Goal: Check status: Check status

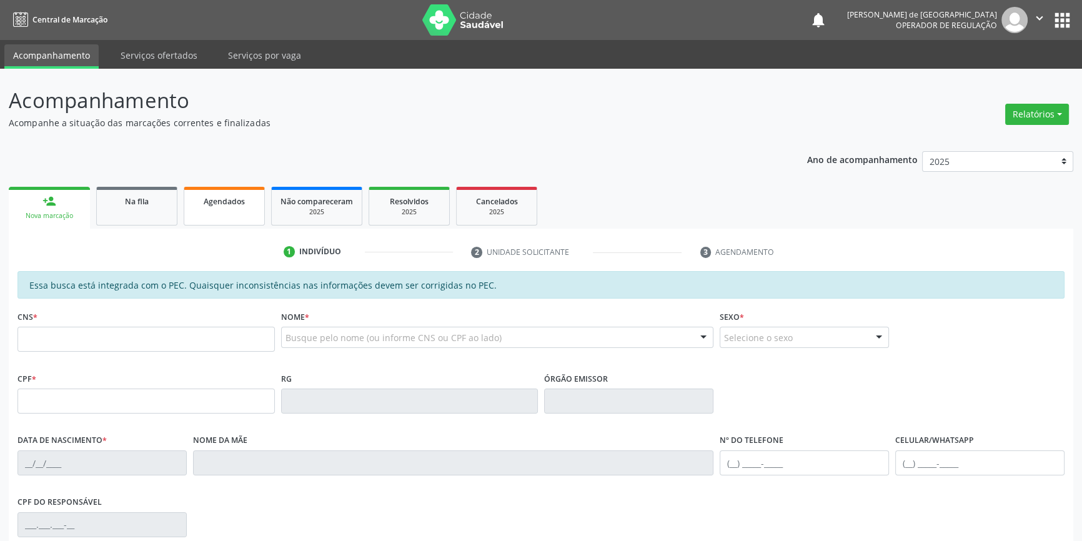
click at [228, 200] on span "Agendados" at bounding box center [224, 201] width 41 height 11
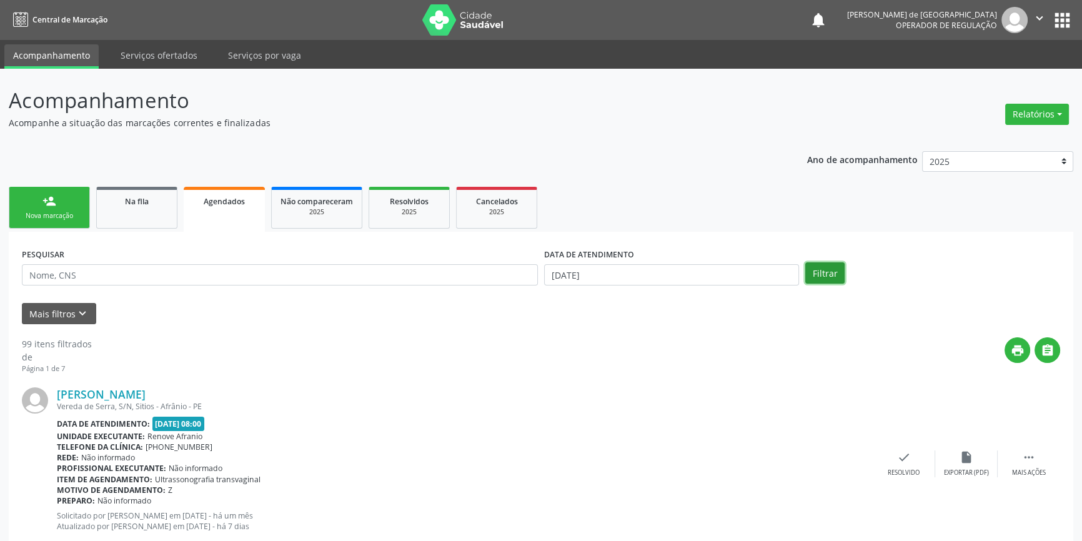
click at [836, 271] on button "Filtrar" at bounding box center [824, 272] width 39 height 21
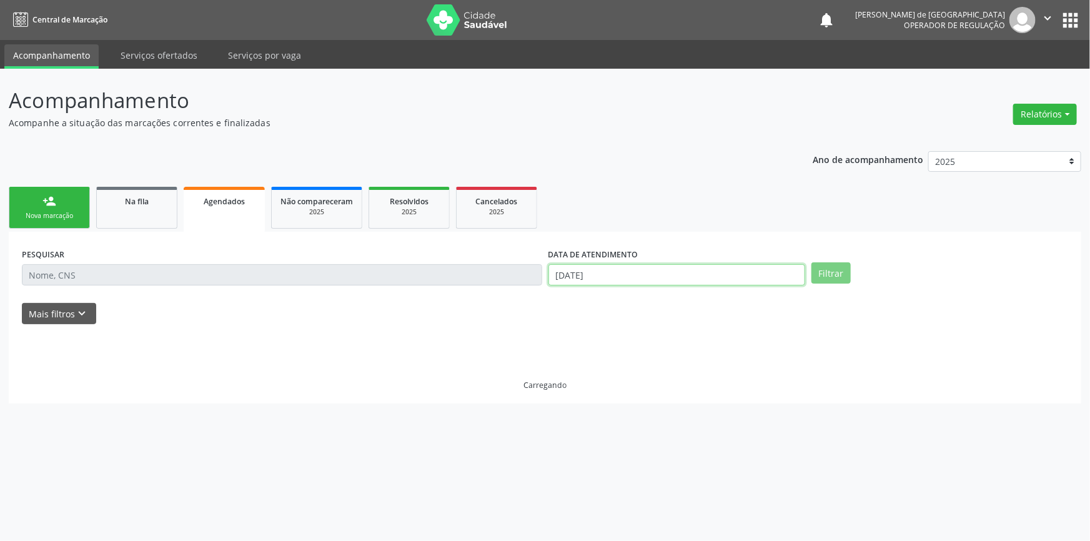
click at [632, 274] on body "Central de Marcação notifications [PERSON_NAME] de [GEOGRAPHIC_DATA] Operador d…" at bounding box center [545, 270] width 1090 height 541
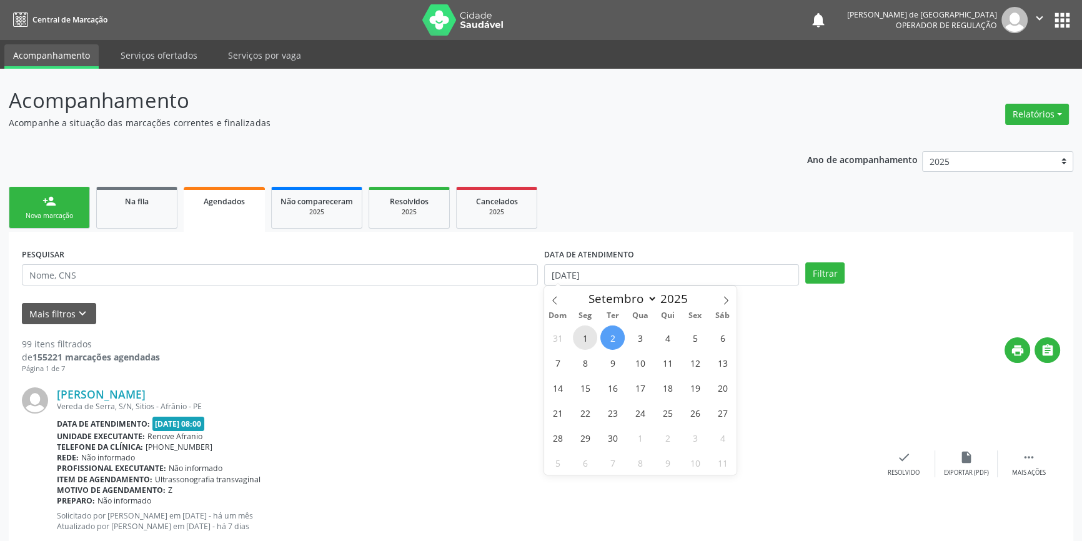
click at [587, 337] on span "1" at bounding box center [585, 337] width 24 height 24
type input "[DATE]"
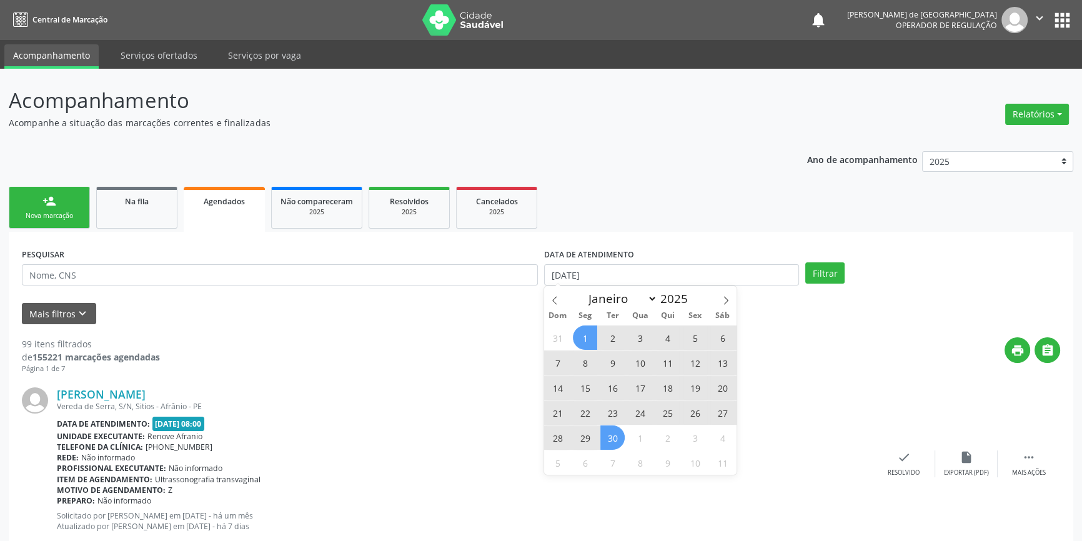
click at [617, 437] on span "30" at bounding box center [612, 437] width 24 height 24
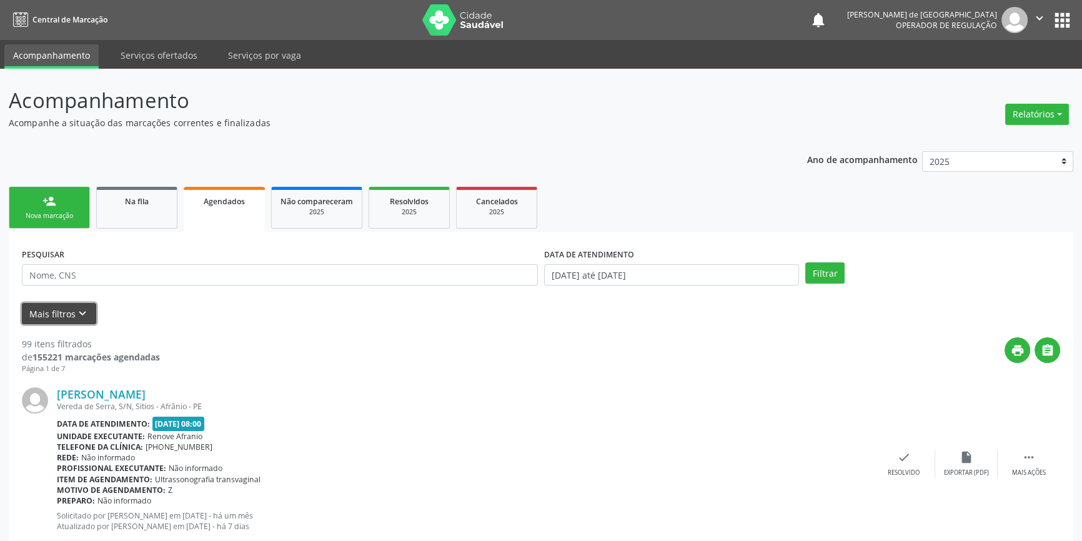
click at [69, 317] on button "Mais filtros keyboard_arrow_down" at bounding box center [59, 314] width 74 height 22
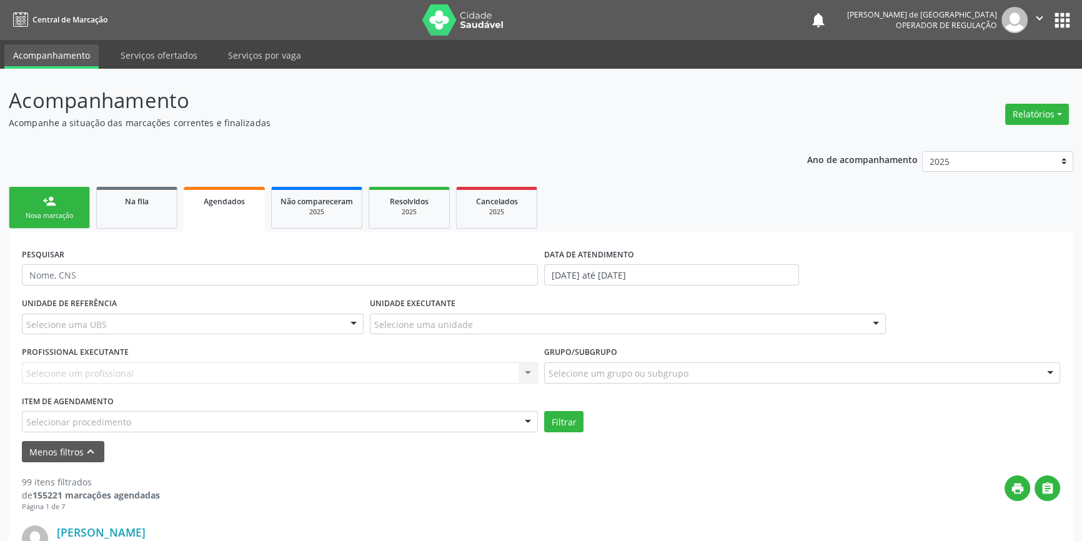
click at [395, 332] on div "Selecione uma unidade" at bounding box center [628, 324] width 516 height 21
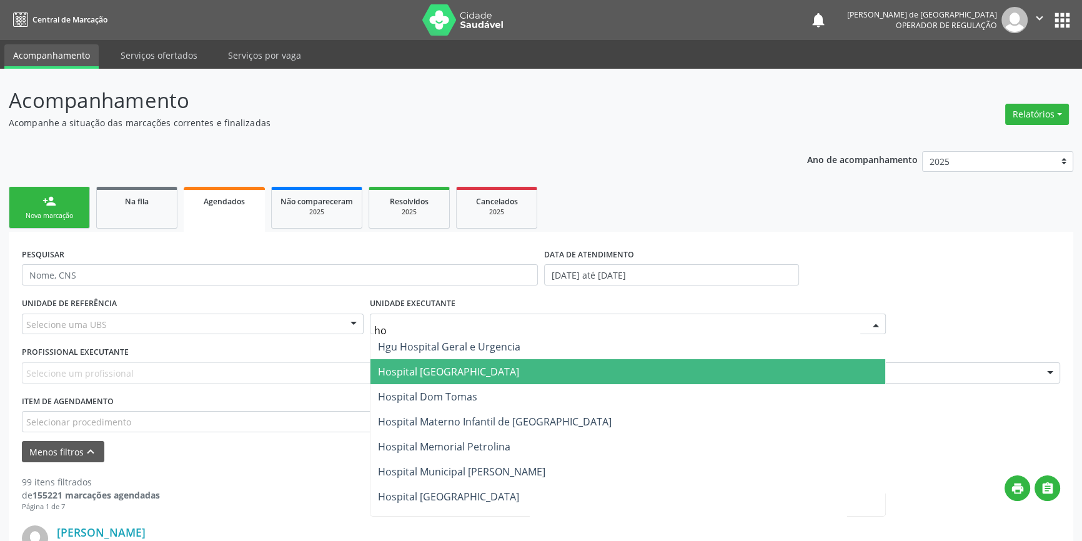
type input "h"
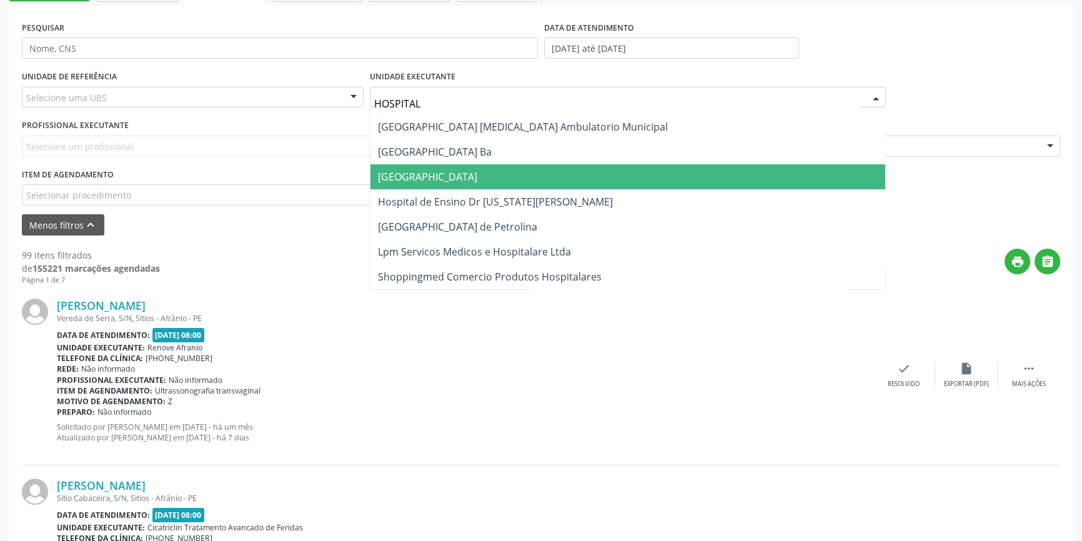
scroll to position [113, 0]
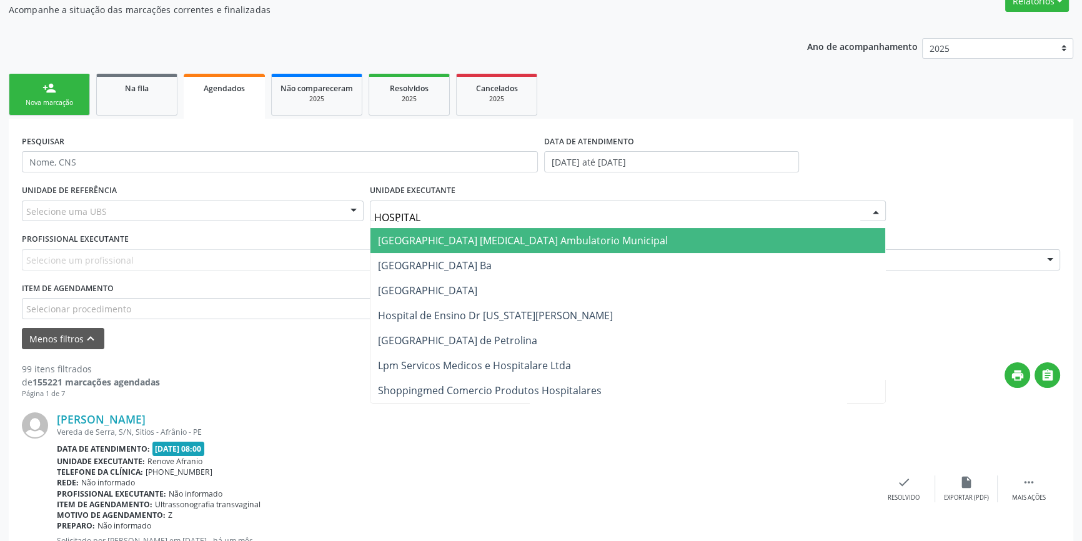
drag, startPoint x: 447, startPoint y: 206, endPoint x: 240, endPoint y: 211, distance: 207.5
click at [240, 211] on div "UNIDADE DE REFERÊNCIA Selecione uma UBS Todas as UBS ESF de Extrema ESF de Barr…" at bounding box center [541, 250] width 1044 height 138
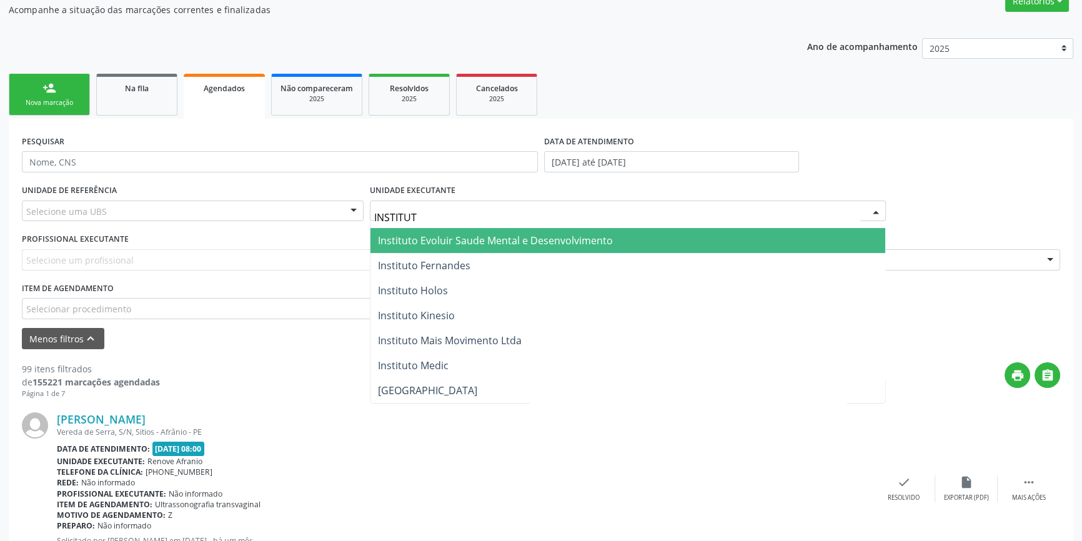
type input "INSTITUTO"
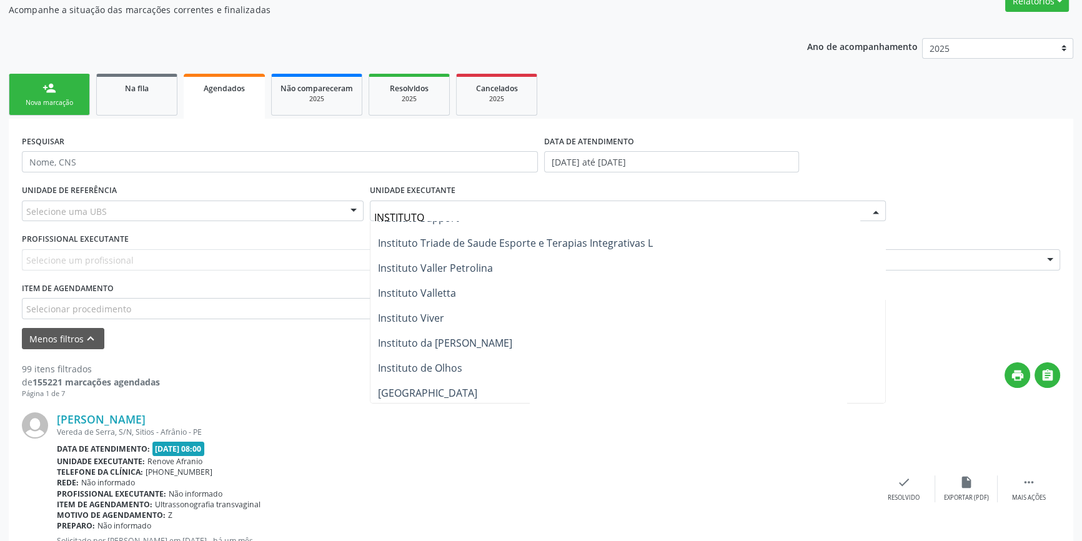
scroll to position [772, 0]
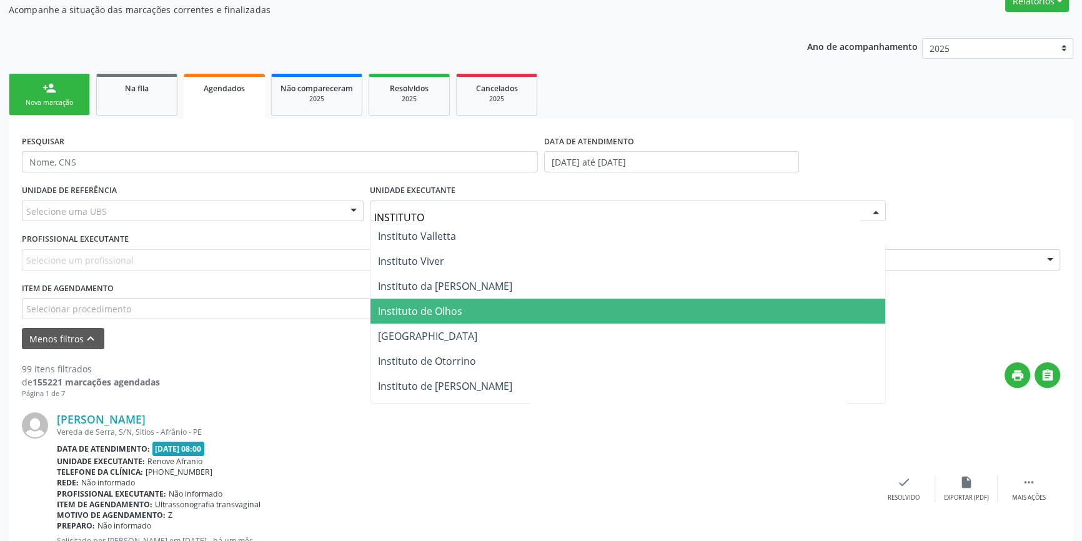
click at [429, 307] on span "Instituto de Olhos" at bounding box center [420, 311] width 84 height 14
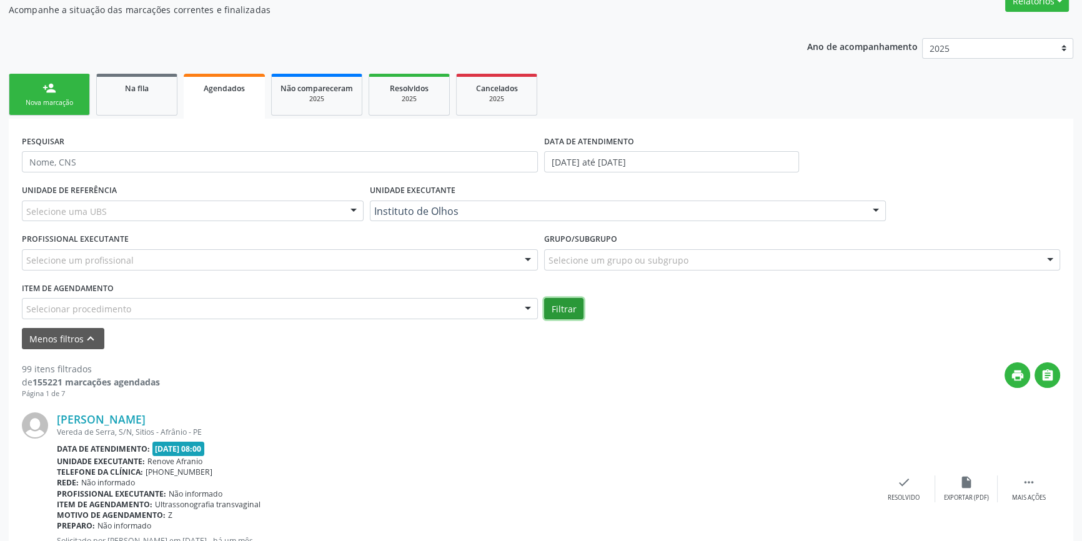
click at [566, 312] on button "Filtrar" at bounding box center [563, 308] width 39 height 21
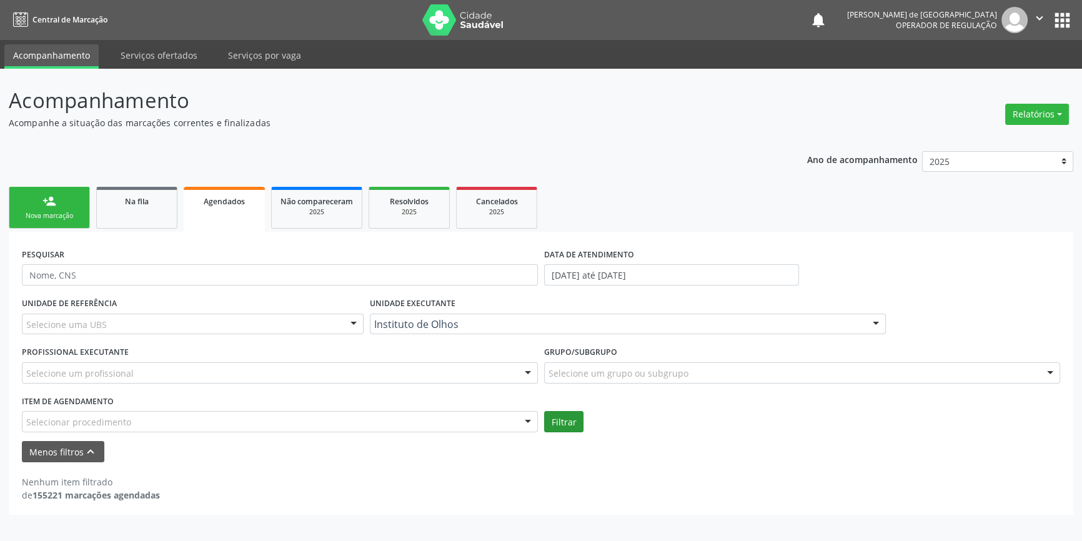
scroll to position [0, 0]
click at [675, 269] on input "[DATE] até [DATE]" at bounding box center [676, 274] width 257 height 21
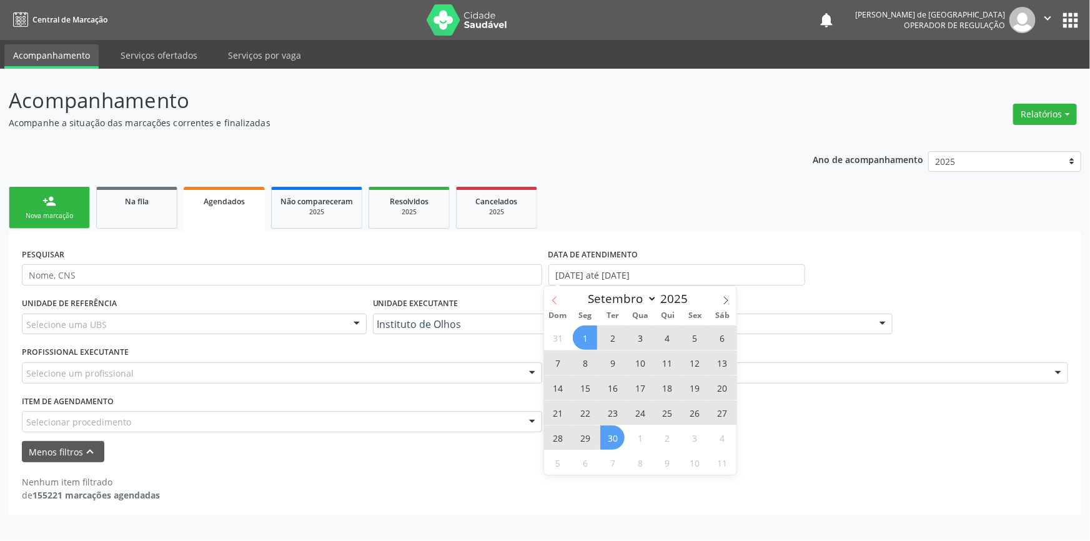
click at [550, 302] on icon at bounding box center [554, 300] width 9 height 9
select select "7"
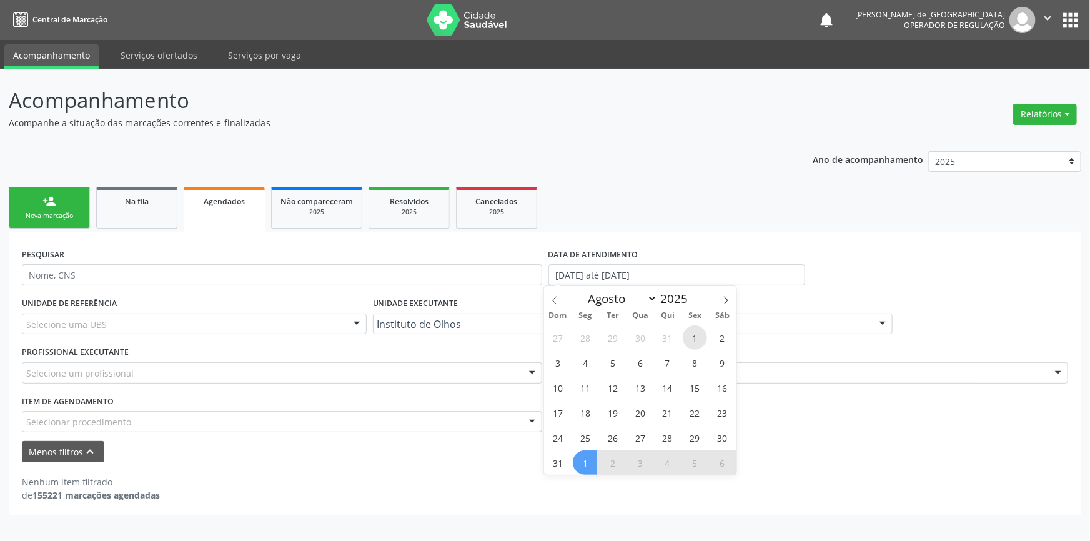
click at [689, 334] on span "1" at bounding box center [695, 337] width 24 height 24
type input "01/08/2025"
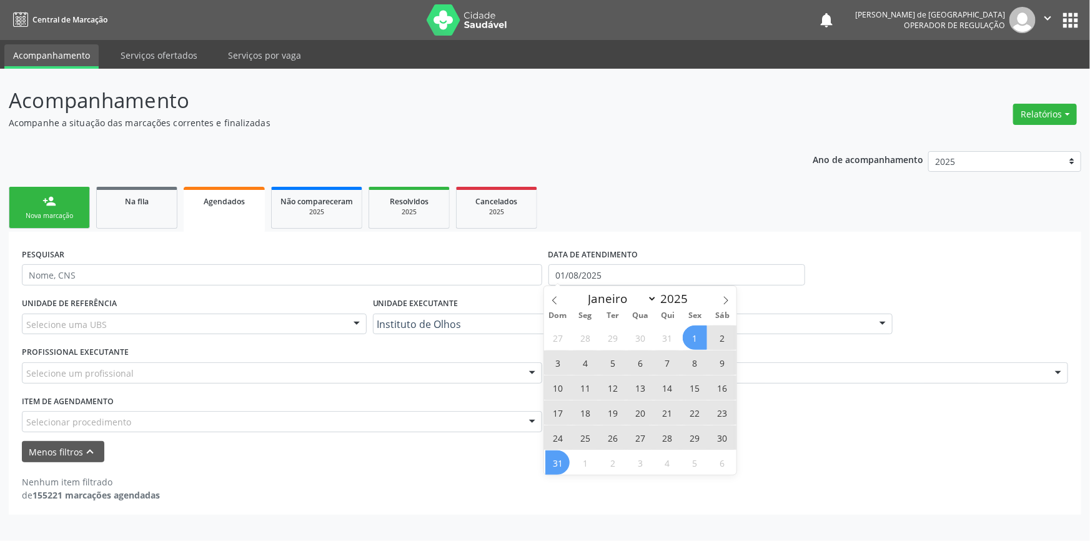
click at [562, 467] on span "31" at bounding box center [557, 462] width 24 height 24
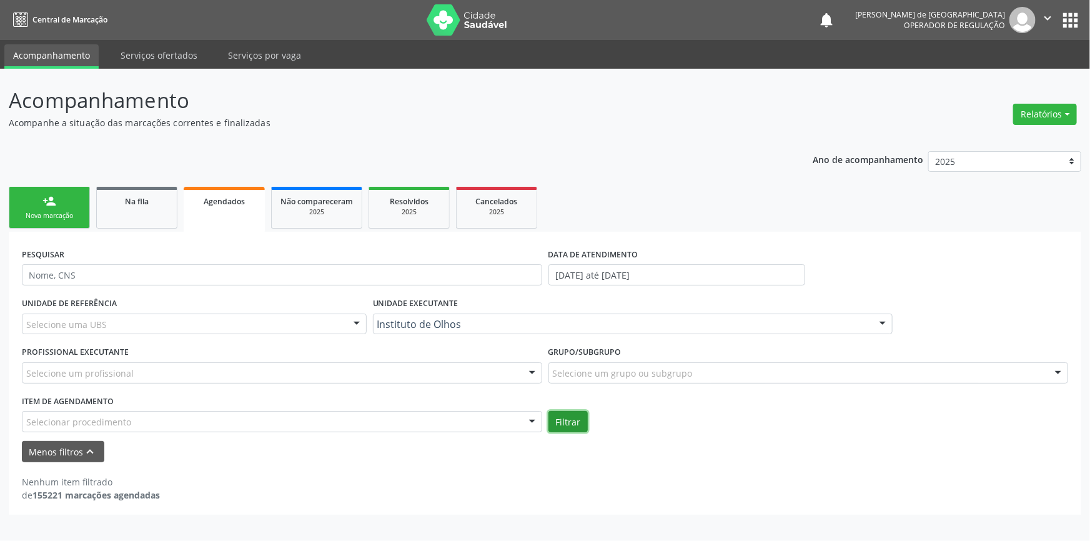
click at [575, 412] on button "Filtrar" at bounding box center [567, 421] width 39 height 21
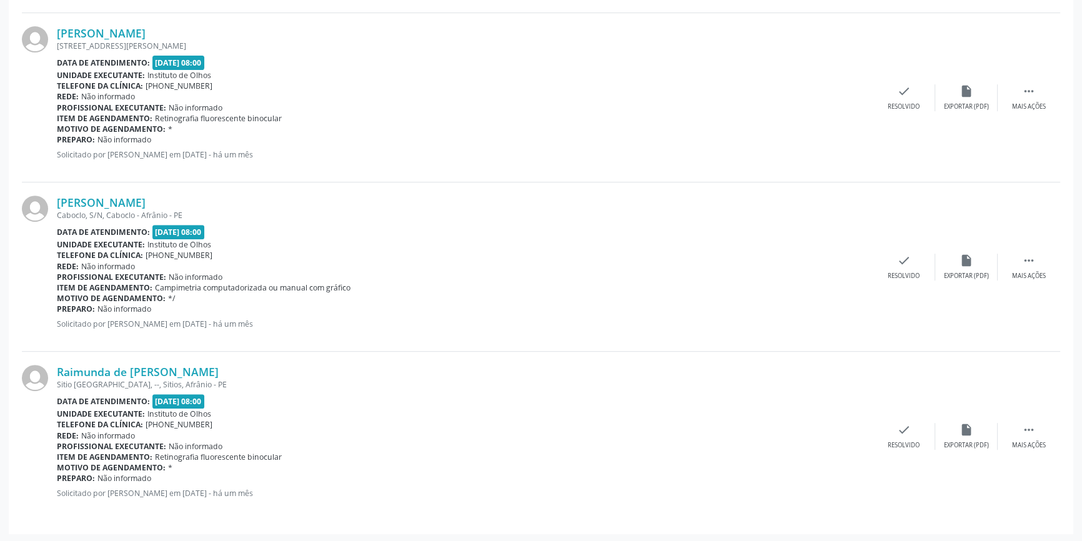
scroll to position [327, 0]
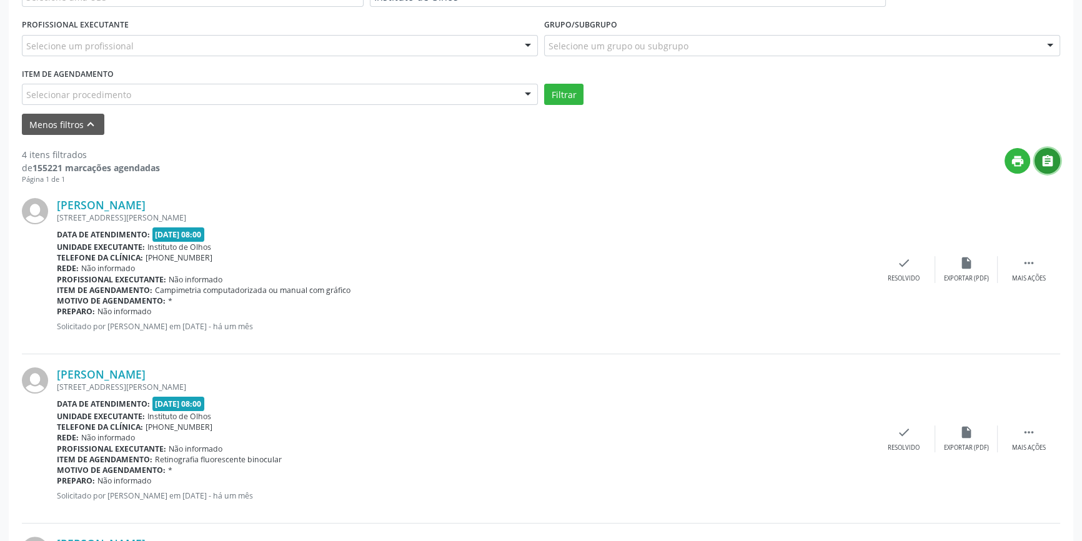
click at [1047, 165] on icon "" at bounding box center [1048, 161] width 14 height 14
click at [729, 149] on div "print " at bounding box center [610, 166] width 900 height 37
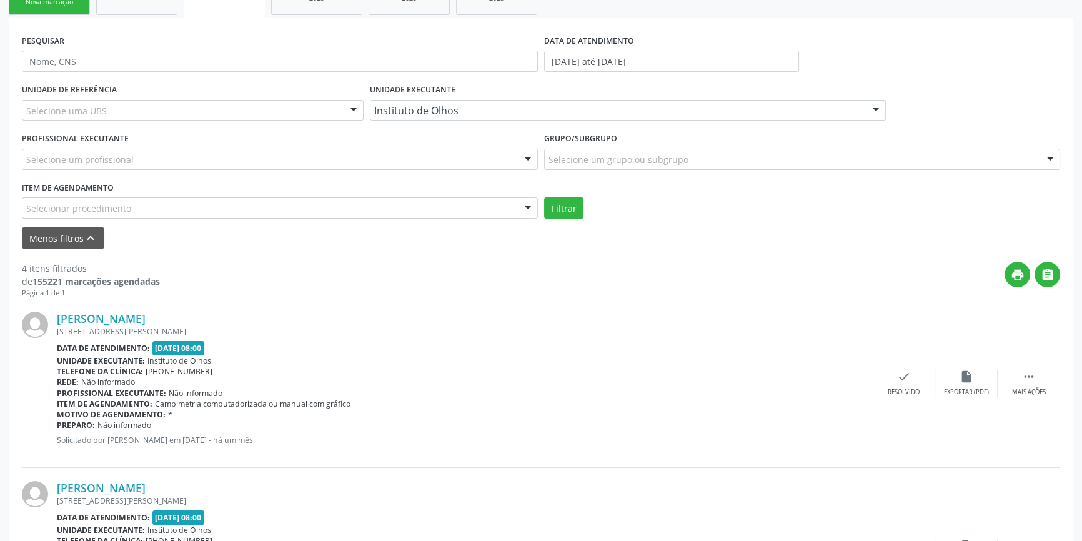
scroll to position [157, 0]
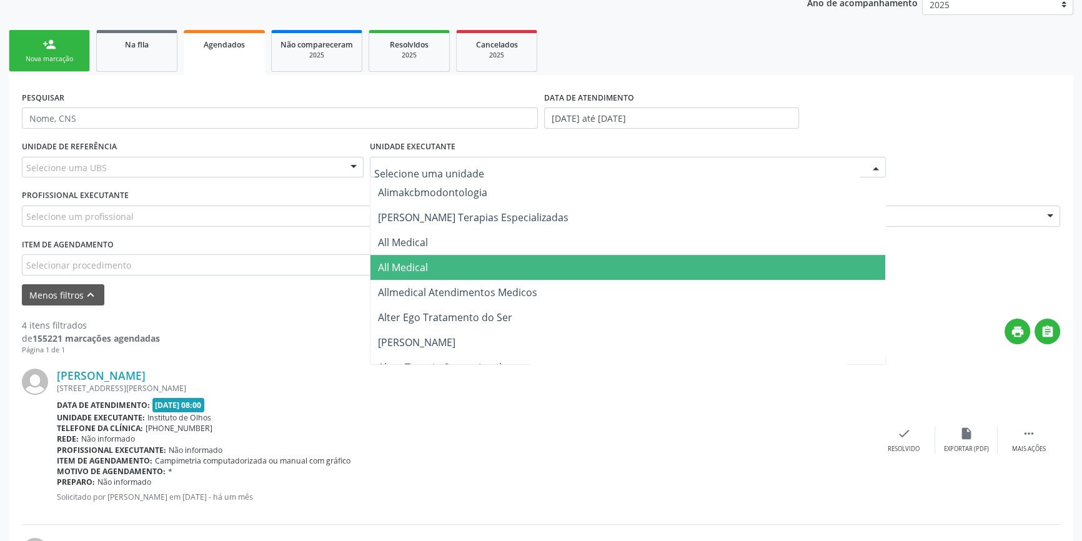
drag, startPoint x: 475, startPoint y: 164, endPoint x: 329, endPoint y: 159, distance: 146.2
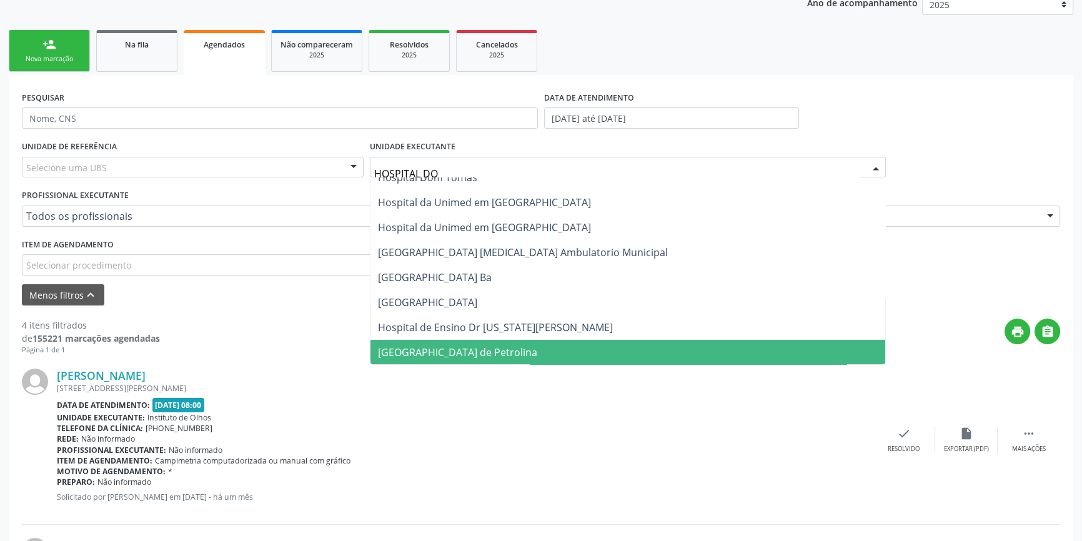
scroll to position [0, 0]
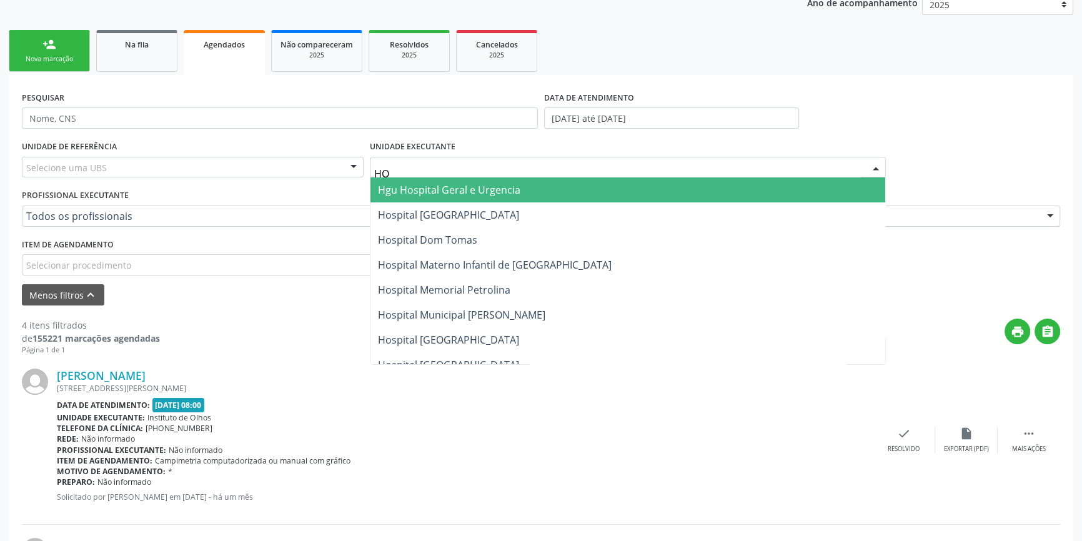
type input "H"
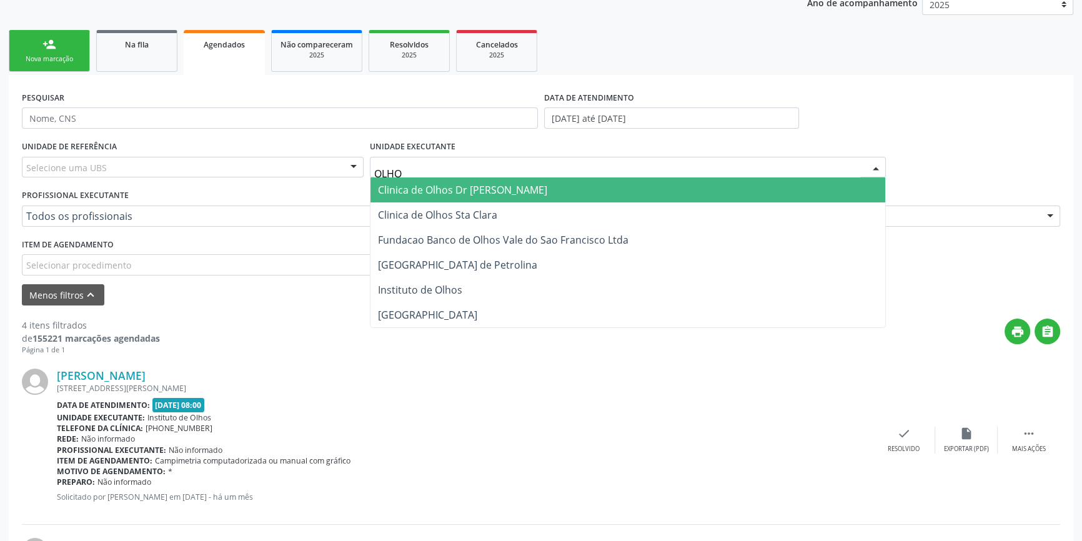
type input "OLHOS"
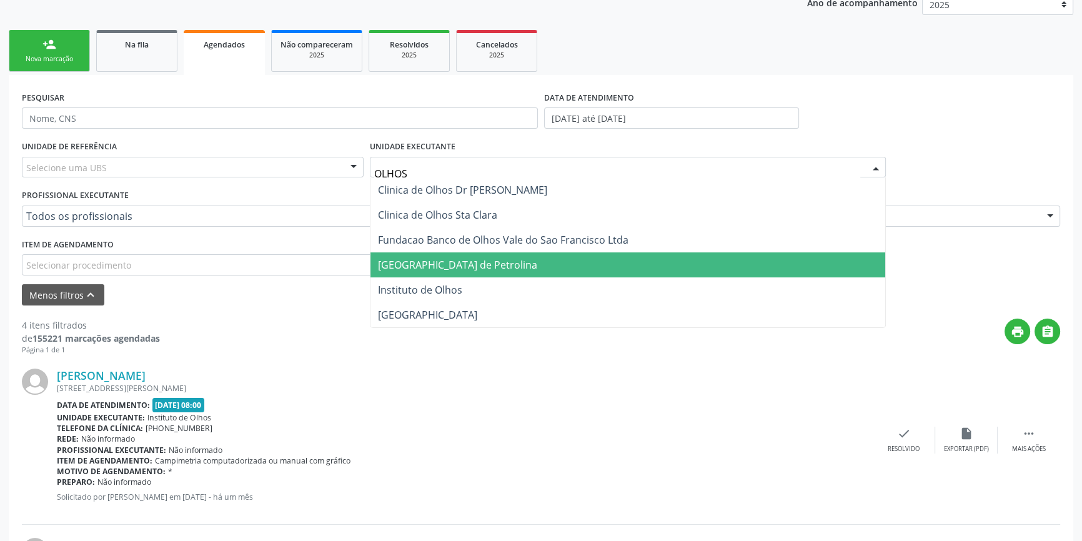
click at [451, 266] on span "[GEOGRAPHIC_DATA] de Petrolina" at bounding box center [457, 265] width 159 height 14
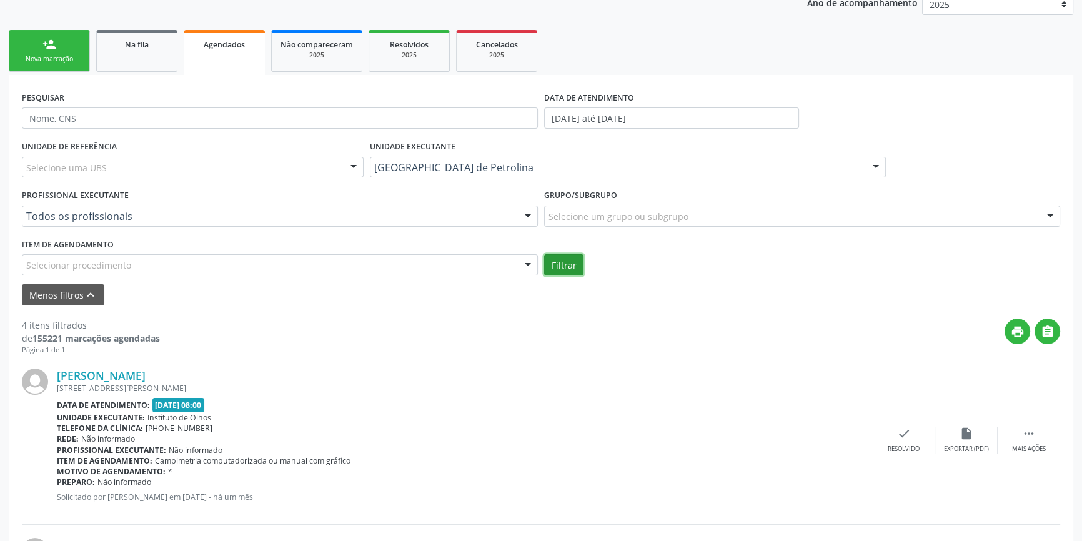
click at [570, 264] on button "Filtrar" at bounding box center [563, 264] width 39 height 21
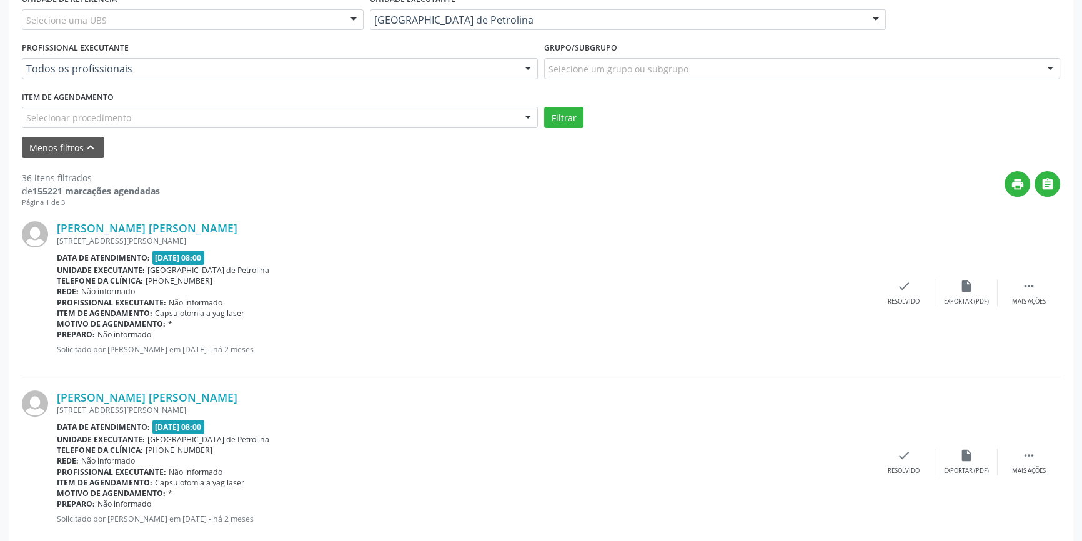
scroll to position [247, 0]
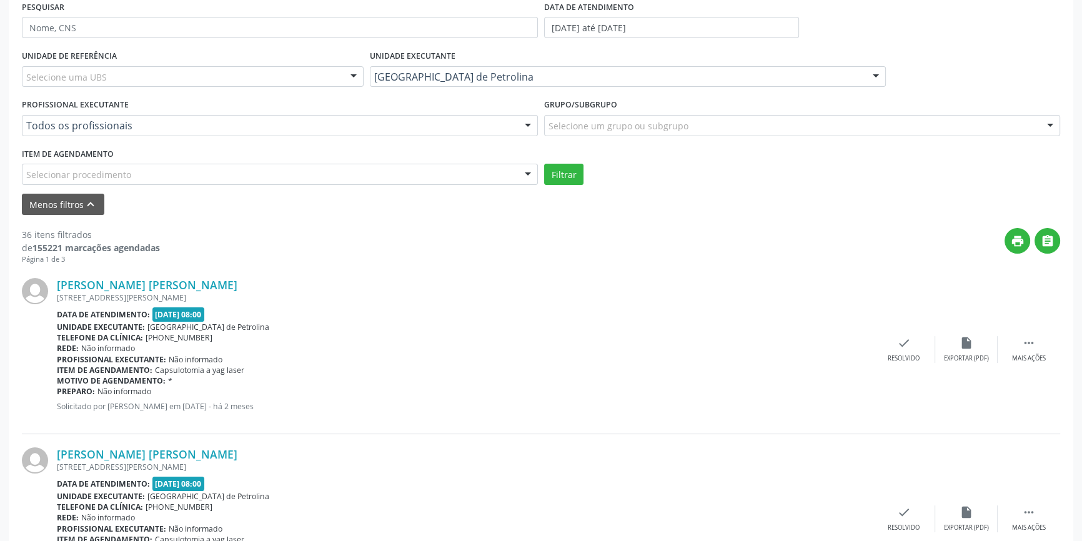
click at [1059, 232] on div "print " at bounding box center [610, 246] width 900 height 37
click at [1044, 234] on icon "" at bounding box center [1048, 241] width 14 height 14
